Goal: Task Accomplishment & Management: Manage account settings

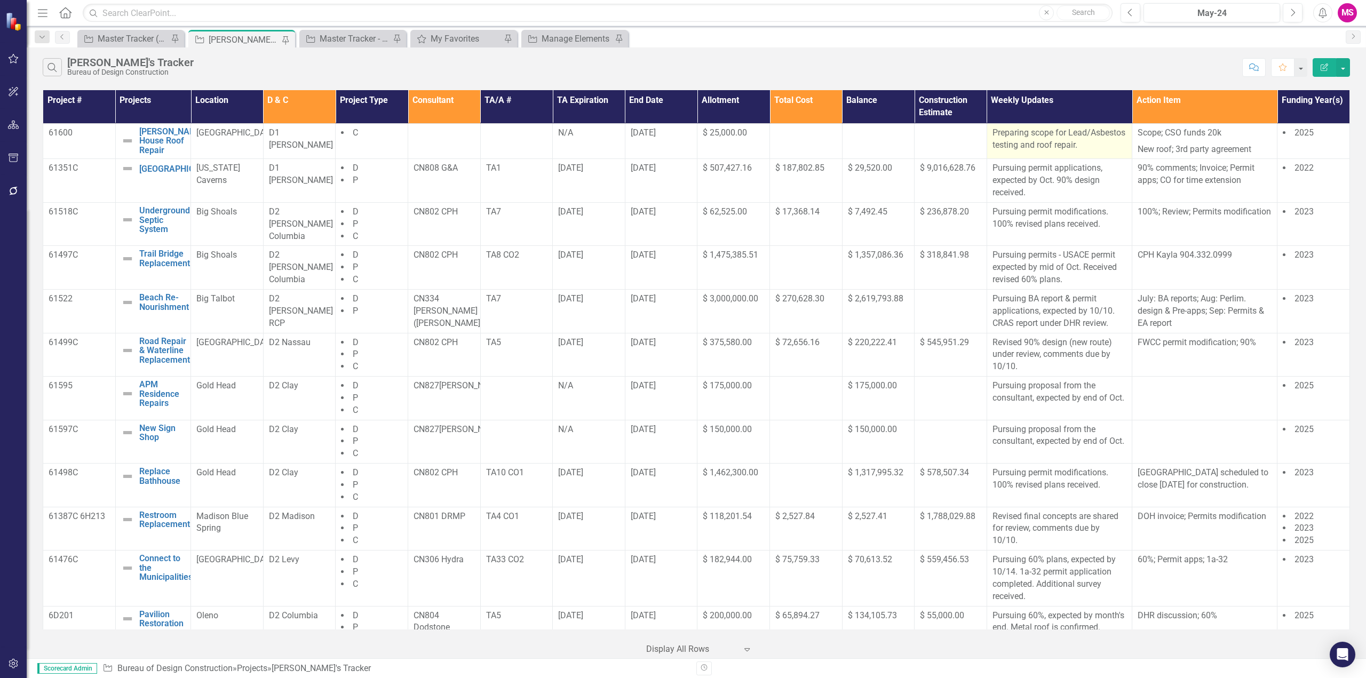
click at [1050, 149] on p "Preparing scope for Lead/Asbestos testing and roof repair." at bounding box center [1059, 139] width 134 height 25
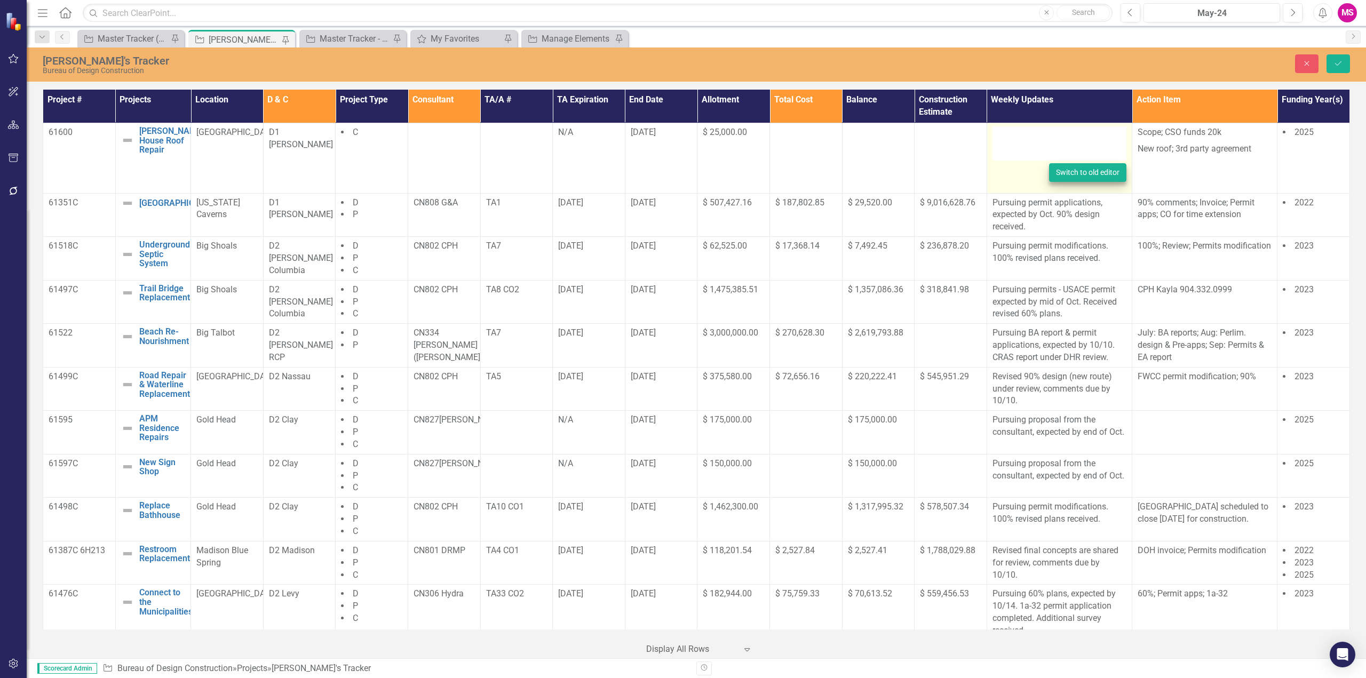
type textarea "<p>Preparing scope for Lead/Asbestos testing and roof repair.</p>"
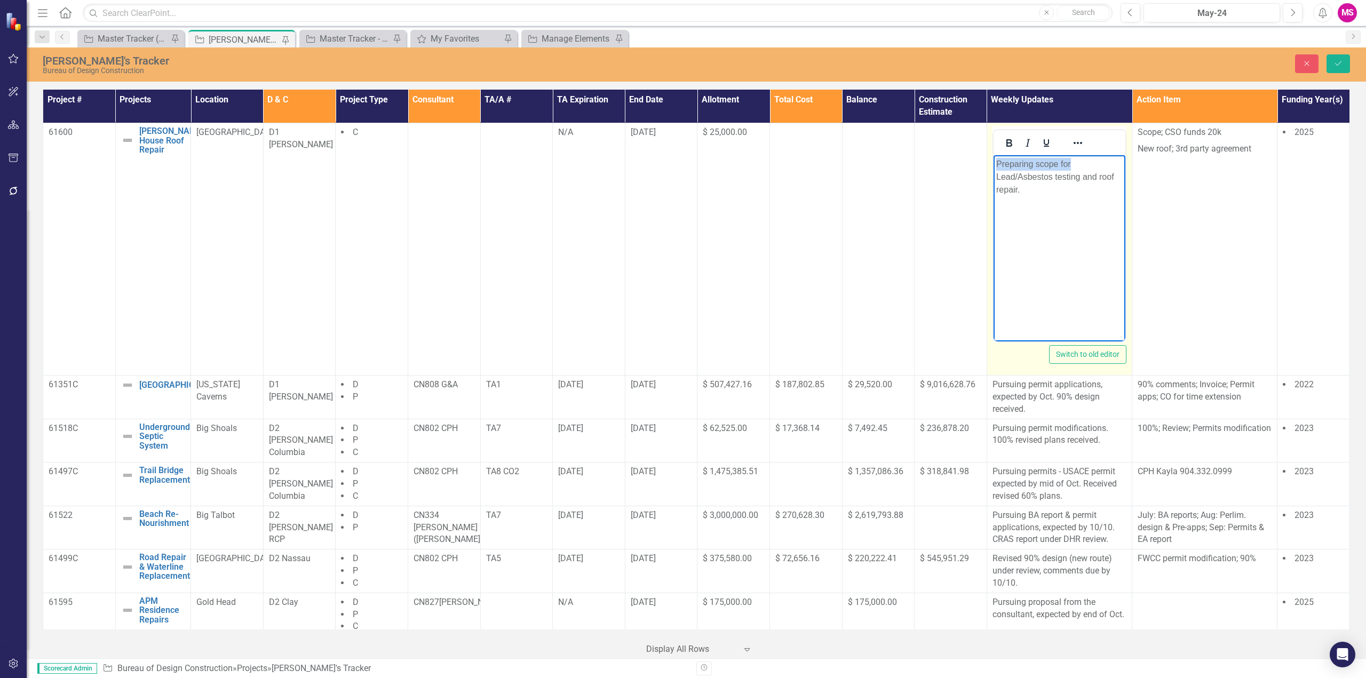
drag, startPoint x: 1075, startPoint y: 163, endPoint x: 1965, endPoint y: 320, distance: 903.8
click at [993, 164] on html "Preparing scope for Lead/Asbestos testing and roof repair." at bounding box center [1059, 235] width 132 height 160
click at [1074, 201] on body "ACM/ LBP scope sent to vendors, bids are due by 10/21. and roof repair." at bounding box center [1059, 235] width 132 height 160
click at [1118, 178] on p "ACM/ LBP scope sent to vendors, bids are due by 10/21. and roof repair." at bounding box center [1059, 177] width 126 height 38
click at [1336, 63] on icon "submit" at bounding box center [1338, 63] width 6 height 4
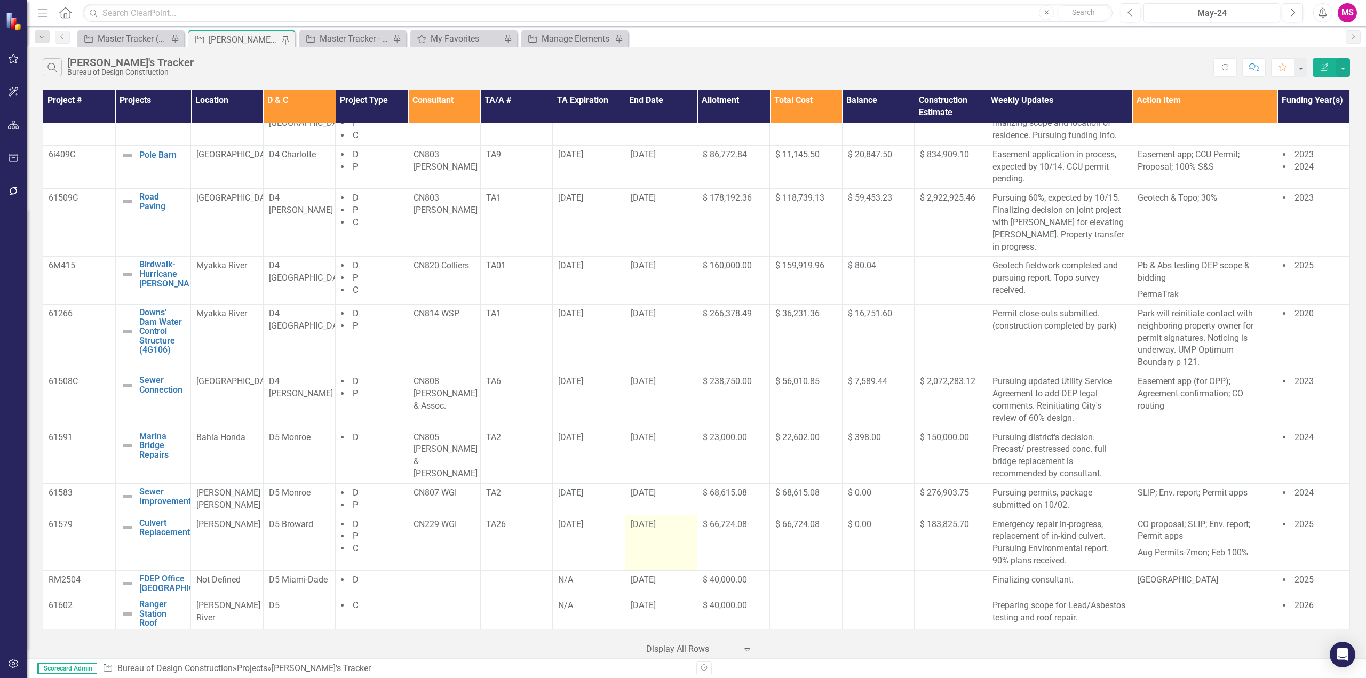
scroll to position [688, 0]
